Goal: Information Seeking & Learning: Learn about a topic

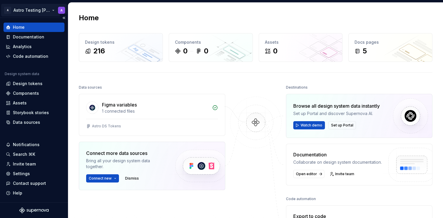
click at [38, 8] on html "A Astro Testing [PERSON_NAME] A Home Documentation Analytics Code automation De…" at bounding box center [221, 109] width 443 height 218
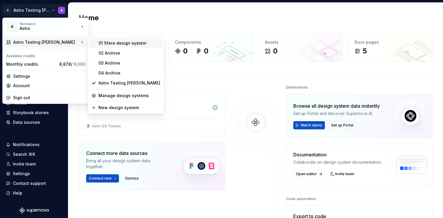
click at [122, 43] on div "01 Sfera design system" at bounding box center [129, 43] width 62 height 6
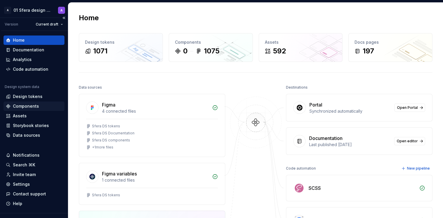
click at [33, 106] on div "Components" at bounding box center [26, 106] width 26 height 6
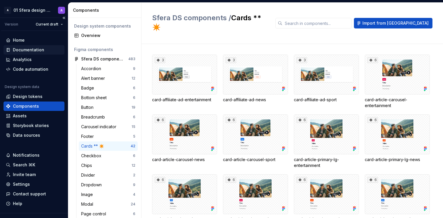
click at [37, 50] on div "Documentation" at bounding box center [28, 50] width 31 height 6
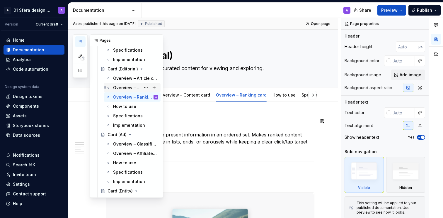
scroll to position [642, 0]
click at [124, 88] on div "Overview – Content card" at bounding box center [127, 88] width 28 height 6
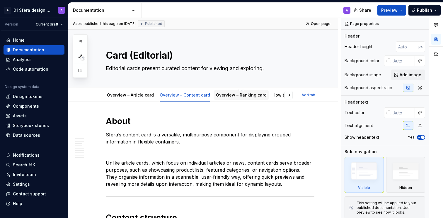
click at [224, 97] on link "Overview – Ranking card" at bounding box center [241, 94] width 51 height 5
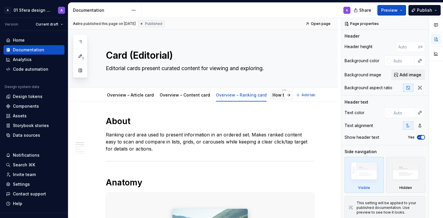
click at [273, 98] on div "How to use" at bounding box center [284, 95] width 23 height 6
click at [290, 95] on button "button" at bounding box center [289, 95] width 8 height 8
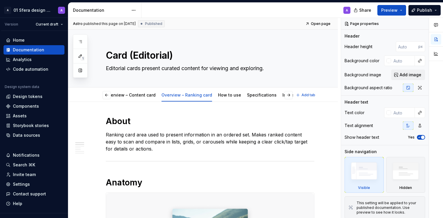
scroll to position [0, 47]
click at [228, 96] on link "How to use" at bounding box center [237, 94] width 23 height 5
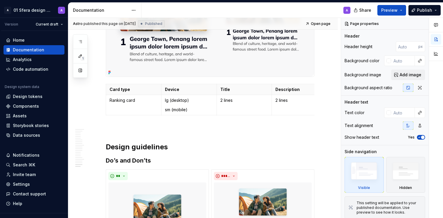
scroll to position [3855, 0]
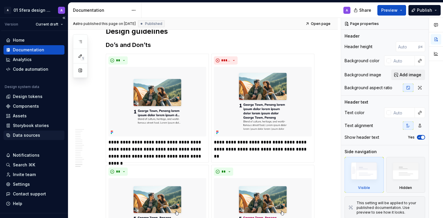
click at [33, 136] on div "Data sources" at bounding box center [26, 135] width 27 height 6
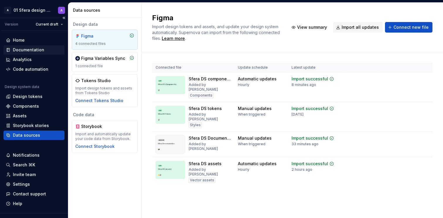
click at [33, 50] on div "Documentation" at bounding box center [28, 50] width 31 height 6
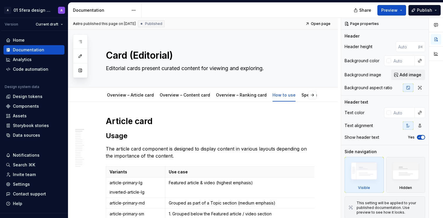
type textarea "*"
